Goal: Find specific page/section: Find specific page/section

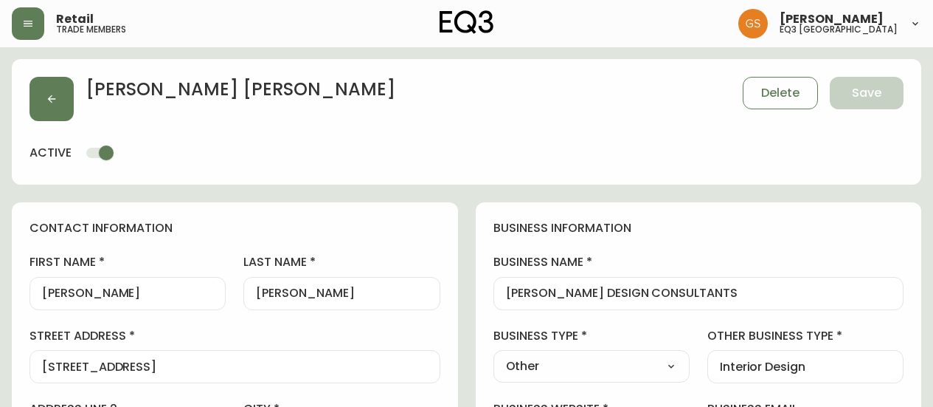
select select "ON"
select select "CA"
select select "CA_EN"
select select "Other"
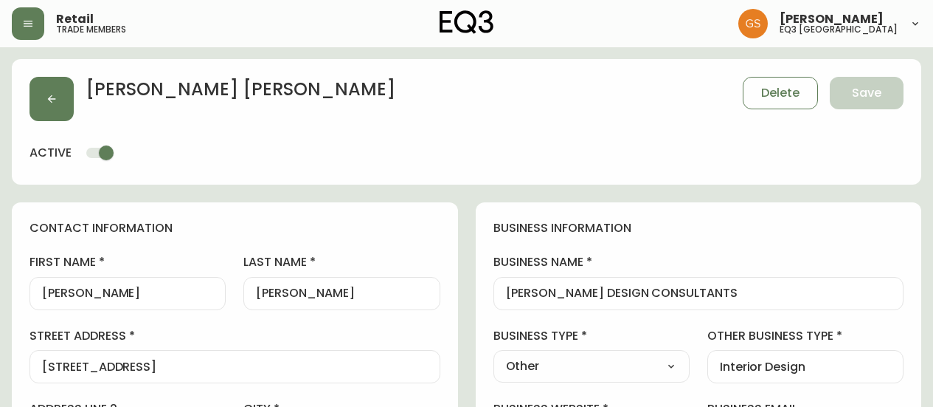
select select "cjw10z96q005b6gs00r6w7pwt"
select select "false"
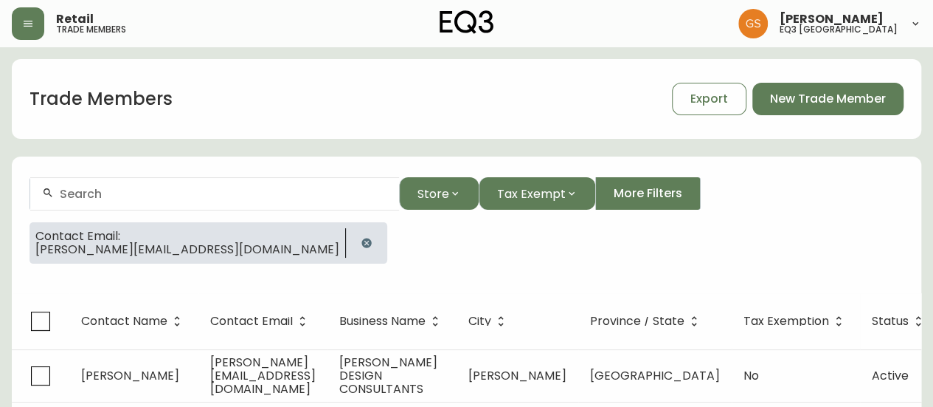
click at [142, 191] on input "text" at bounding box center [224, 194] width 328 height 14
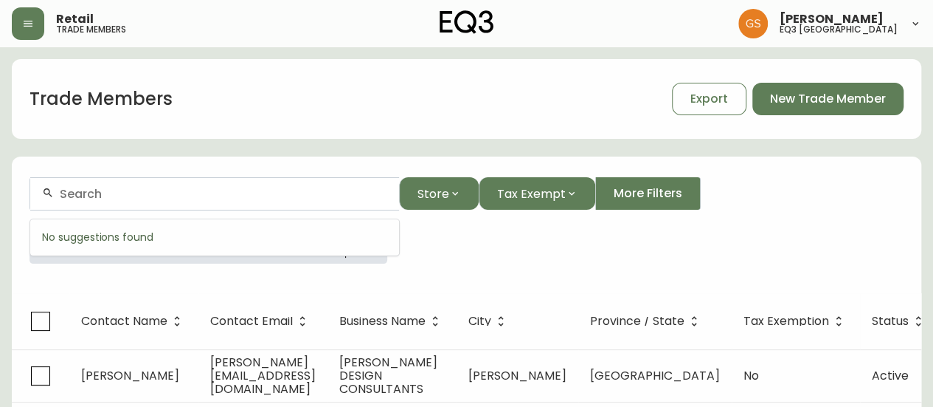
click at [336, 266] on div "Contact Email: [PERSON_NAME][EMAIL_ADDRESS][DOMAIN_NAME]" at bounding box center [467, 248] width 874 height 53
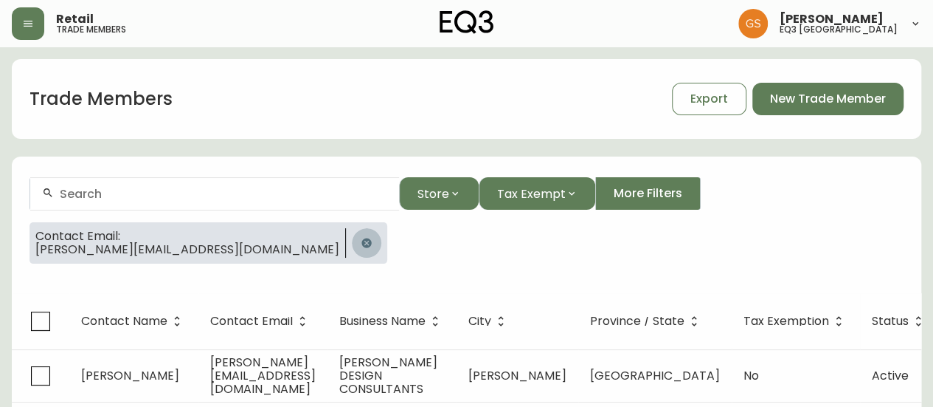
click at [352, 241] on button "button" at bounding box center [367, 243] width 30 height 30
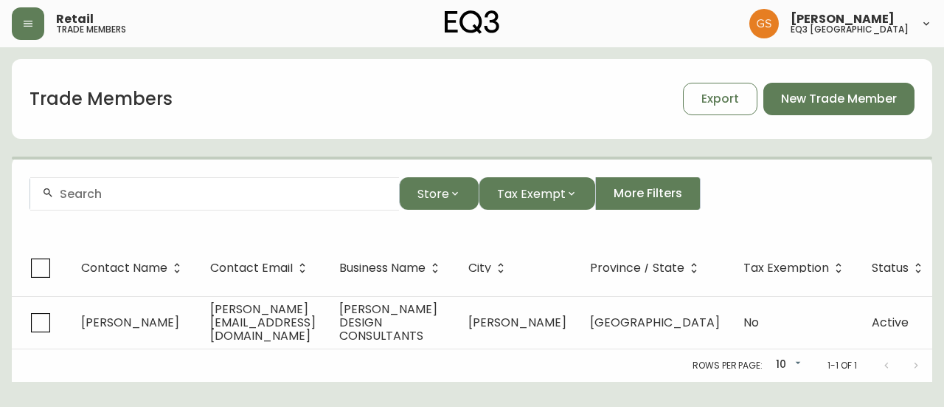
click at [227, 202] on div at bounding box center [214, 193] width 369 height 33
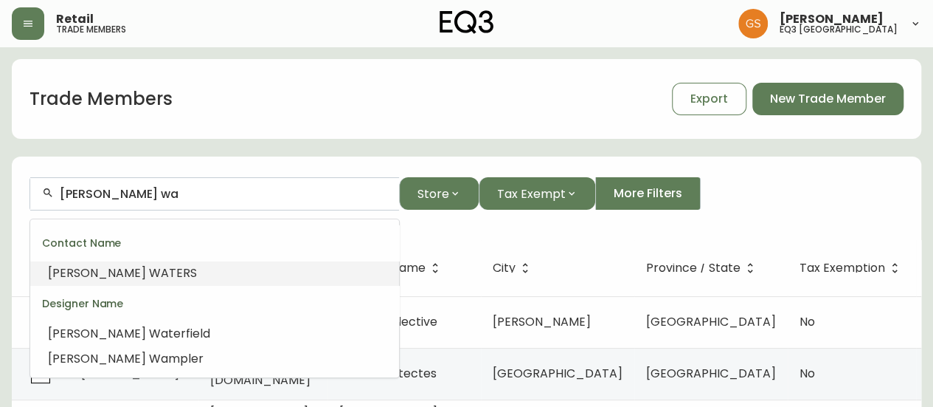
click at [245, 273] on li "[PERSON_NAME] WA TERS" at bounding box center [214, 272] width 369 height 25
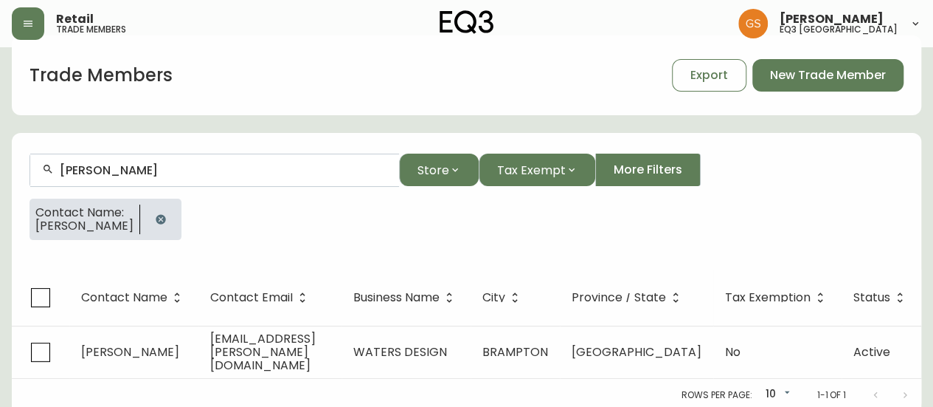
scroll to position [37, 0]
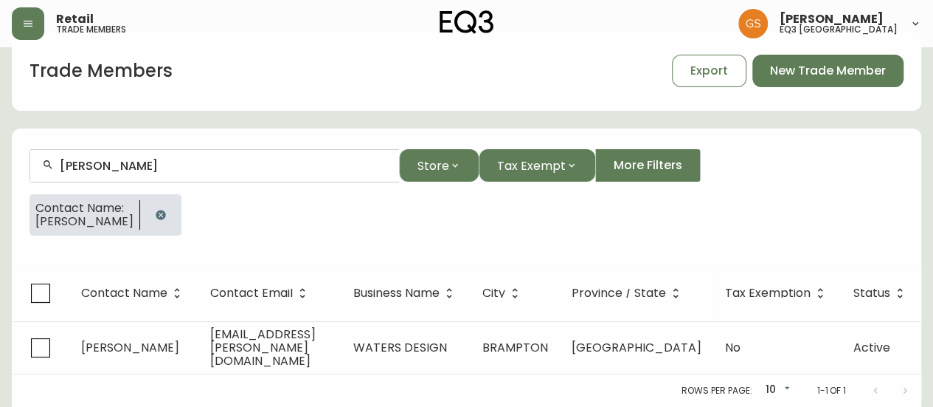
type input "[PERSON_NAME]"
